Goal: Find specific page/section: Find specific page/section

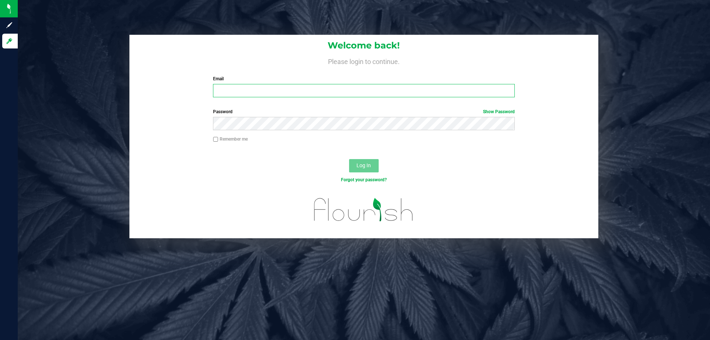
click at [243, 90] on input "Email" at bounding box center [363, 90] width 301 height 13
type input "[EMAIL_ADDRESS][DOMAIN_NAME]"
click at [349, 159] on button "Log In" at bounding box center [364, 165] width 30 height 13
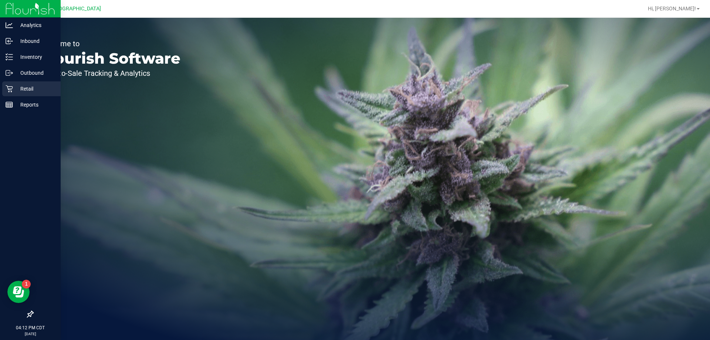
click at [26, 87] on p "Retail" at bounding box center [35, 88] width 44 height 9
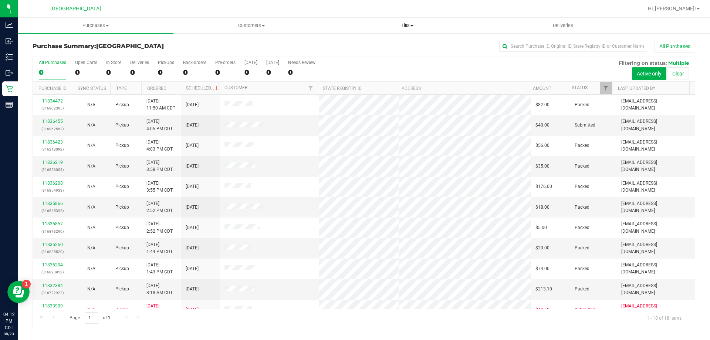
click at [414, 27] on span "Tills" at bounding box center [407, 25] width 155 height 7
click at [352, 46] on span "Manage tills" at bounding box center [354, 44] width 50 height 6
